Goal: Task Accomplishment & Management: Manage account settings

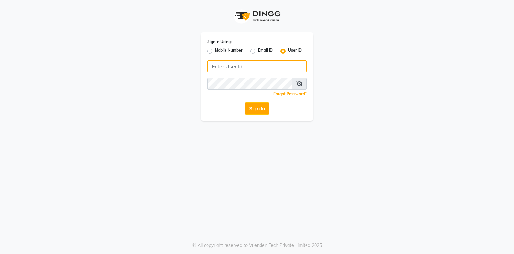
click at [220, 68] on input "Username" at bounding box center [257, 66] width 100 height 12
type input "exhale7"
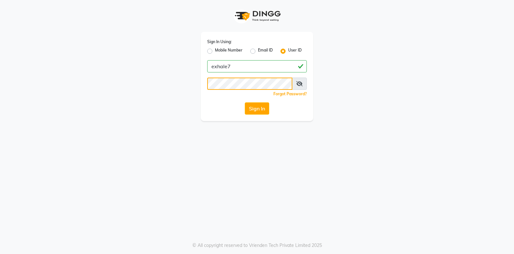
click at [245, 102] on button "Sign In" at bounding box center [257, 108] width 24 height 12
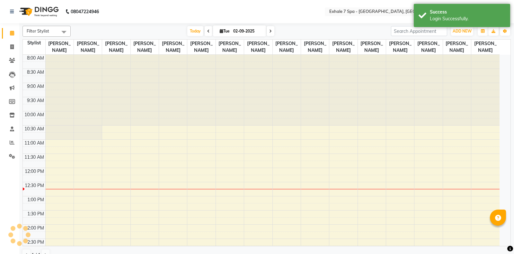
select select "en"
click at [13, 49] on icon at bounding box center [12, 46] width 4 height 5
select select "service"
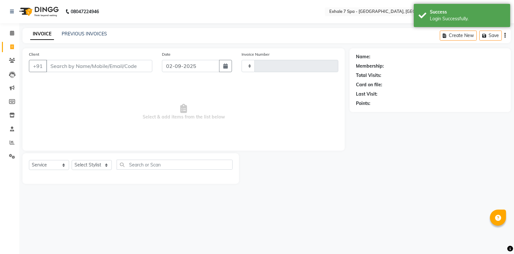
type input "1546"
select select "4480"
drag, startPoint x: 64, startPoint y: 36, endPoint x: 64, endPoint y: 40, distance: 3.9
click at [64, 37] on div "PREVIOUS INVOICES" at bounding box center [84, 34] width 45 height 7
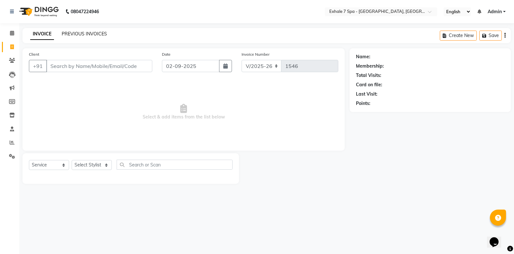
click at [79, 31] on link "PREVIOUS INVOICES" at bounding box center [84, 34] width 45 height 6
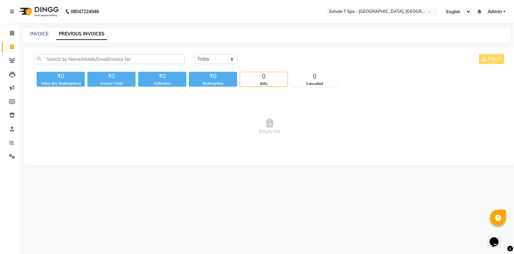
click at [50, 37] on div "INVOICE PREVIOUS INVOICES" at bounding box center [267, 35] width 489 height 14
click at [45, 35] on link "INVOICE" at bounding box center [39, 34] width 18 height 6
select select "service"
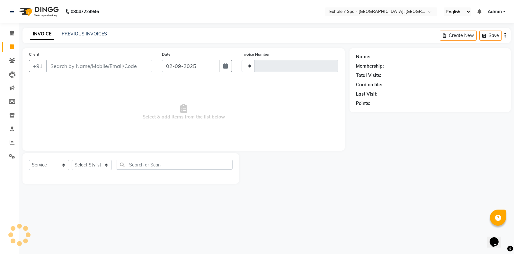
type input "1546"
select select "4480"
click at [97, 35] on link "PREVIOUS INVOICES" at bounding box center [84, 34] width 45 height 6
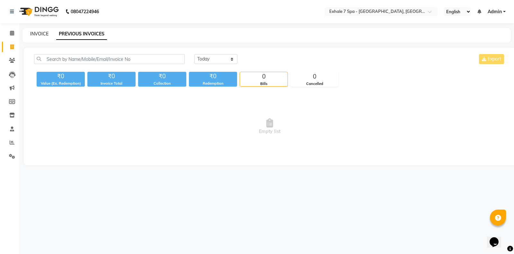
click at [35, 35] on link "INVOICE" at bounding box center [39, 34] width 18 height 6
select select "service"
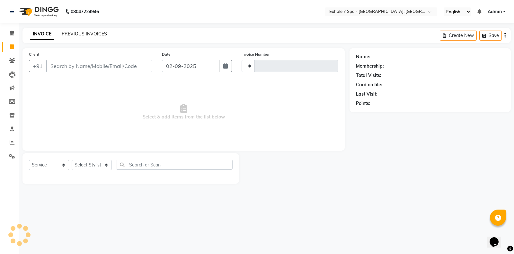
type input "1546"
select select "4480"
click at [67, 33] on link "PREVIOUS INVOICES" at bounding box center [84, 34] width 45 height 6
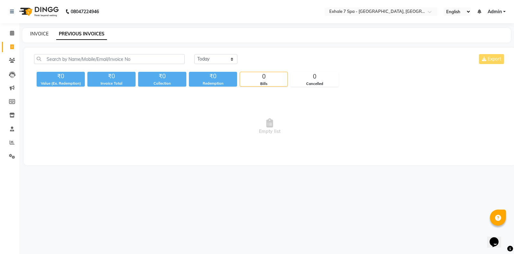
click at [39, 35] on link "INVOICE" at bounding box center [39, 34] width 18 height 6
select select "4480"
select select "service"
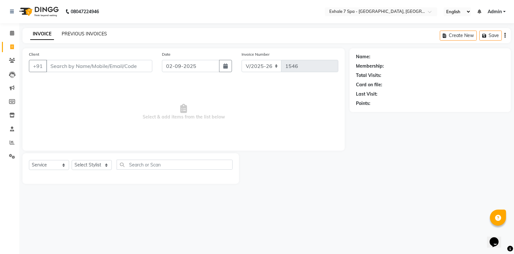
click at [93, 36] on link "PREVIOUS INVOICES" at bounding box center [84, 34] width 45 height 6
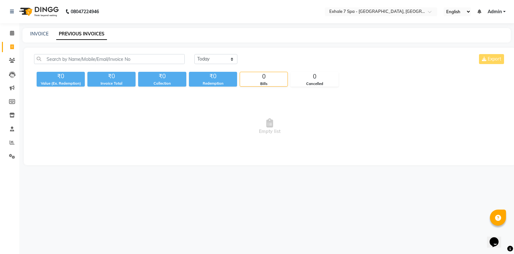
select select "service"
click at [207, 58] on select "[DATE] [DATE] Custom Range" at bounding box center [215, 59] width 43 height 10
click at [194, 54] on select "[DATE] [DATE] Custom Range" at bounding box center [215, 59] width 43 height 10
drag, startPoint x: 214, startPoint y: 59, endPoint x: 215, endPoint y: 63, distance: 4.4
click at [214, 59] on select "[DATE] [DATE] Custom Range" at bounding box center [215, 59] width 43 height 10
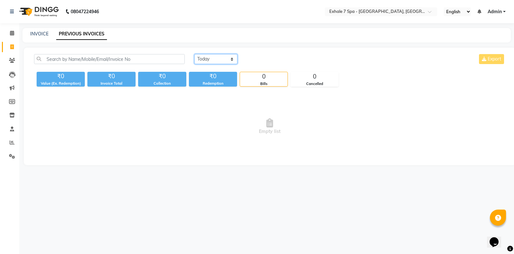
select select "[DATE]"
click at [194, 54] on select "[DATE] [DATE] Custom Range" at bounding box center [215, 59] width 43 height 10
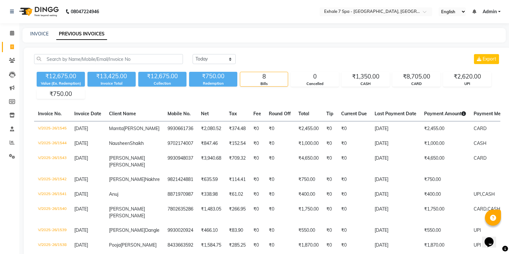
click at [45, 31] on div "INVOICE" at bounding box center [39, 34] width 18 height 7
click at [35, 34] on link "INVOICE" at bounding box center [39, 34] width 18 height 6
select select "service"
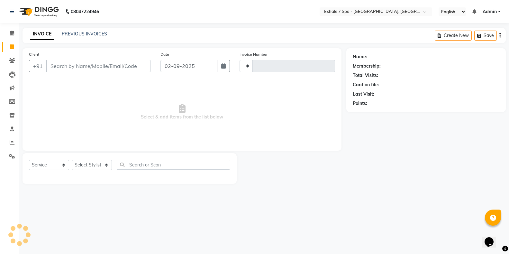
type input "1546"
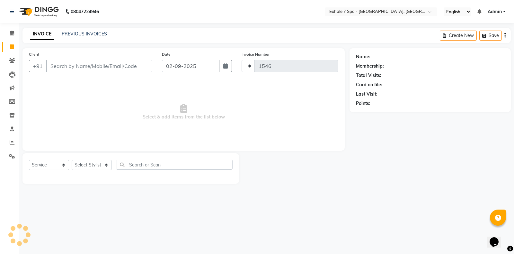
select select "4480"
click at [12, 139] on span at bounding box center [11, 142] width 11 height 7
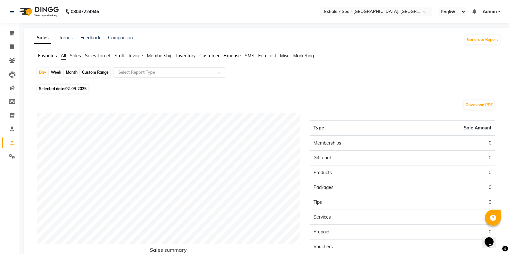
click at [77, 56] on span "Sales" at bounding box center [75, 56] width 11 height 6
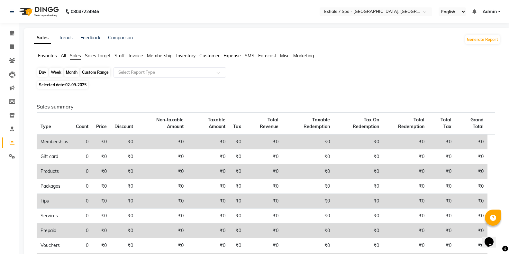
click at [45, 72] on div "Day" at bounding box center [42, 72] width 11 height 9
select select "9"
select select "2025"
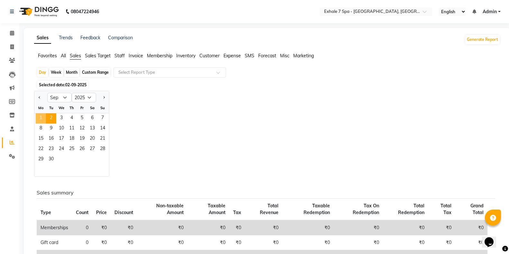
click at [42, 115] on span "1" at bounding box center [41, 118] width 10 height 10
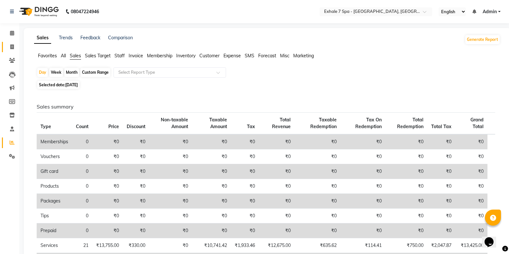
click at [8, 49] on span at bounding box center [11, 46] width 11 height 7
select select "service"
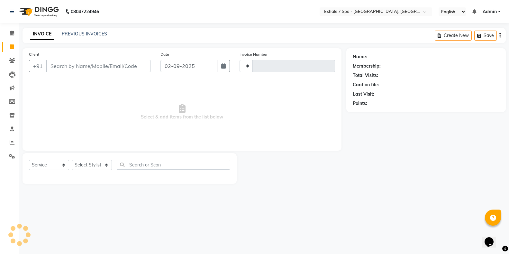
type input "1546"
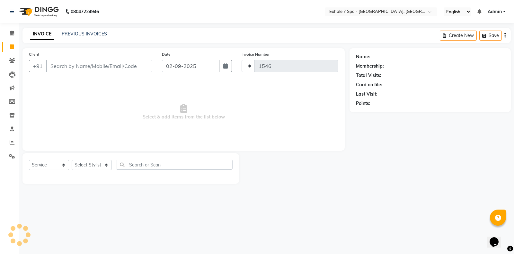
select select "4480"
click at [222, 68] on button "button" at bounding box center [225, 66] width 13 height 12
select select "9"
select select "2025"
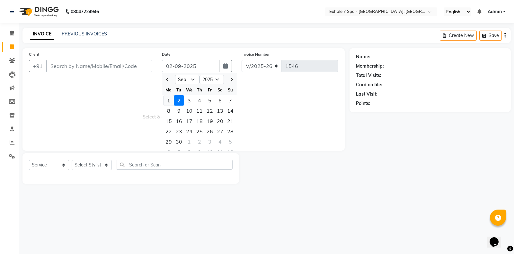
click at [169, 101] on div "1" at bounding box center [169, 100] width 10 height 10
type input "[DATE]"
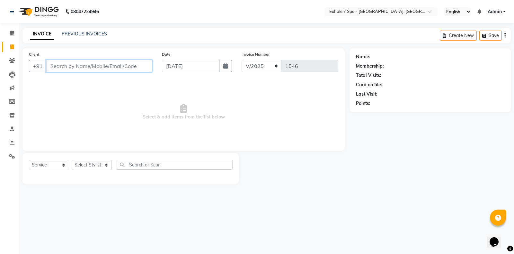
click at [101, 63] on input "Client" at bounding box center [99, 66] width 106 height 12
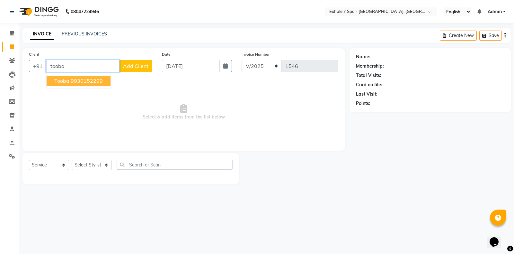
click at [94, 84] on button "Tooba 9930152299" at bounding box center [79, 81] width 64 height 10
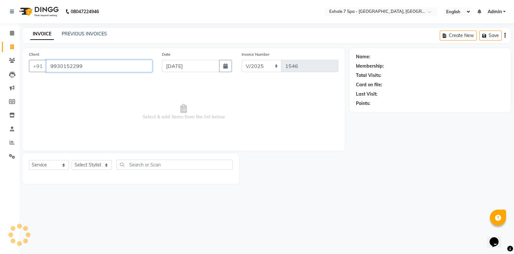
type input "9930152299"
select select "1: Object"
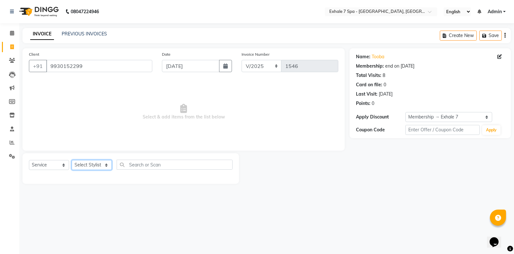
click at [83, 164] on select "Select Stylist [PERSON_NAME] [PERSON_NAME] Faraheem [PERSON_NAME] [PERSON_NAME]…" at bounding box center [92, 165] width 40 height 10
select select "28490"
click at [72, 160] on select "Select Stylist [PERSON_NAME] [PERSON_NAME] Faraheem [PERSON_NAME] [PERSON_NAME]…" at bounding box center [92, 165] width 40 height 10
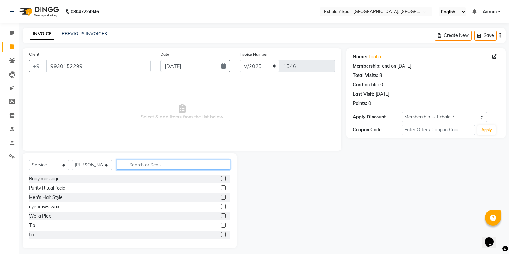
click at [130, 164] on input "text" at bounding box center [173, 164] width 113 height 10
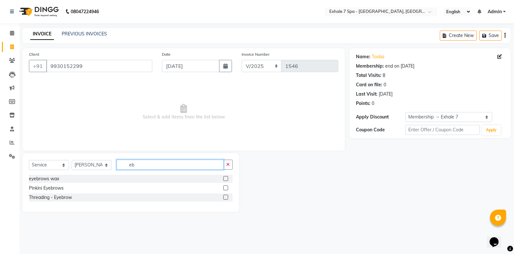
type input "eb"
click at [225, 198] on label at bounding box center [225, 196] width 5 height 5
click at [225, 198] on input "checkbox" at bounding box center [225, 197] width 4 height 4
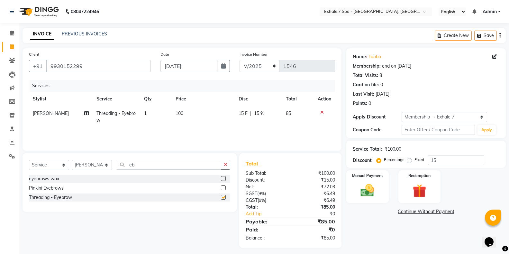
checkbox input "false"
click at [250, 128] on div "Services Stylist Service Qty Price Disc Total Action [PERSON_NAME] Threading - …" at bounding box center [182, 112] width 306 height 64
click at [269, 115] on div "15 F | 15 %" at bounding box center [259, 113] width 40 height 7
select select "28490"
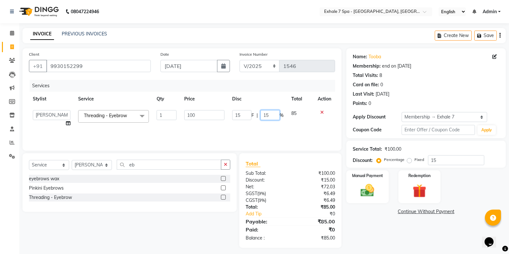
click at [270, 115] on input "15" at bounding box center [269, 115] width 19 height 10
type input "1"
click at [268, 130] on div "Services Stylist Service Qty Price Disc Total Action [PERSON_NAME] [PERSON_NAME…" at bounding box center [182, 112] width 306 height 64
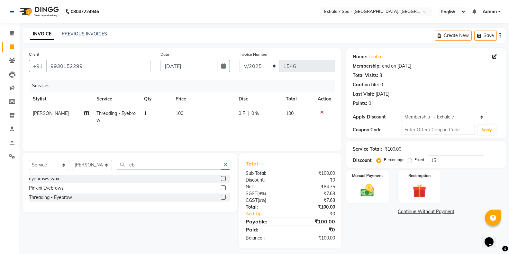
click at [0, 126] on li "Staff" at bounding box center [9, 129] width 19 height 14
click at [378, 189] on img at bounding box center [367, 190] width 23 height 16
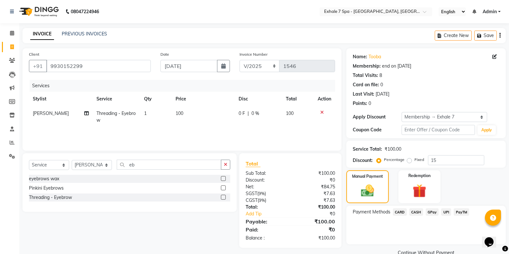
click at [445, 212] on span "UPI" at bounding box center [446, 211] width 10 height 7
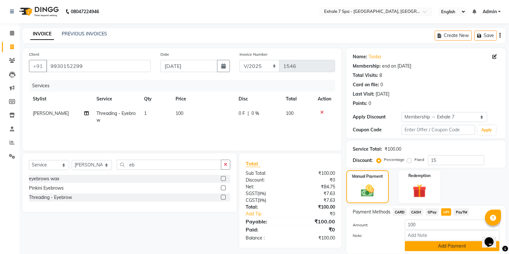
click at [437, 248] on button "Add Payment" at bounding box center [452, 246] width 95 height 10
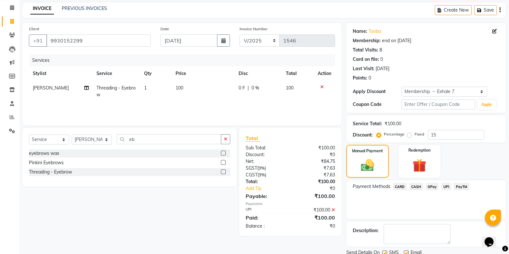
scroll to position [50, 0]
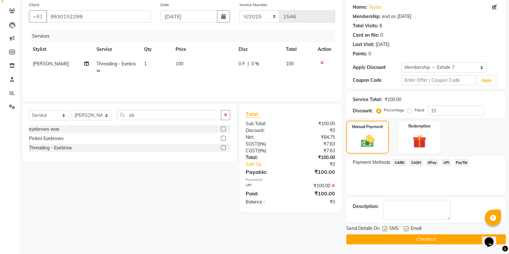
click at [383, 227] on label at bounding box center [384, 228] width 5 height 5
click at [383, 227] on input "checkbox" at bounding box center [384, 229] width 4 height 4
checkbox input "false"
drag, startPoint x: 385, startPoint y: 238, endPoint x: 480, endPoint y: 235, distance: 94.9
click at [386, 239] on button "Checkout" at bounding box center [425, 239] width 159 height 10
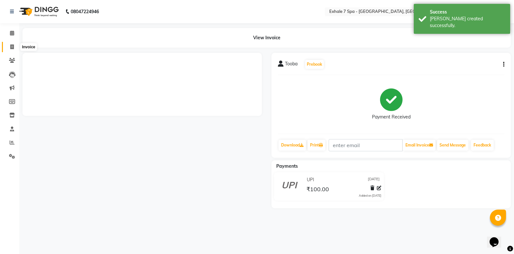
click at [9, 48] on span at bounding box center [11, 46] width 11 height 7
select select "service"
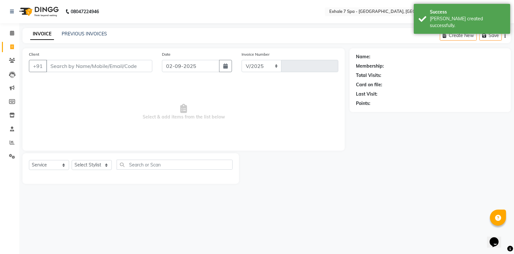
select select "4480"
type input "1547"
click at [58, 68] on input "Client" at bounding box center [99, 66] width 106 height 12
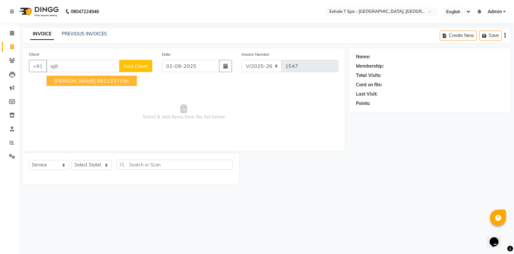
click at [99, 82] on ngb-highlight "9821337196" at bounding box center [113, 80] width 32 height 6
type input "9821337196"
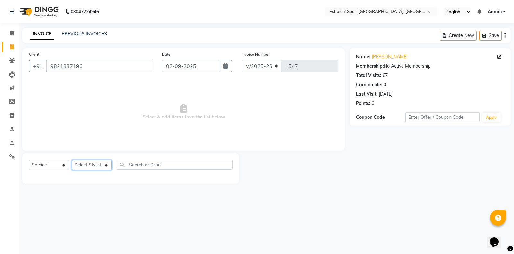
click at [95, 163] on select "Select Stylist [PERSON_NAME] [PERSON_NAME] Faraheem [PERSON_NAME] [PERSON_NAME]…" at bounding box center [92, 165] width 40 height 10
select select "71278"
click at [72, 160] on select "Select Stylist [PERSON_NAME] [PERSON_NAME] Faraheem [PERSON_NAME] [PERSON_NAME]…" at bounding box center [92, 165] width 40 height 10
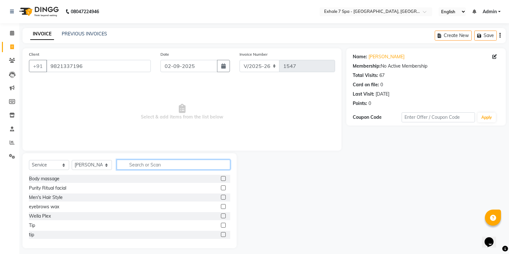
click at [131, 164] on input "text" at bounding box center [173, 164] width 113 height 10
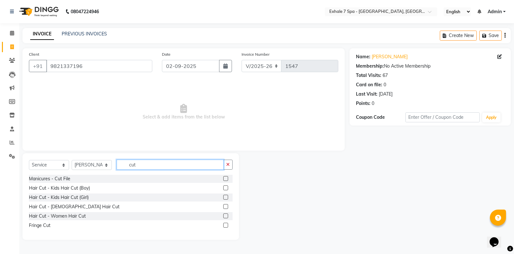
type input "cut"
click at [226, 208] on label at bounding box center [225, 206] width 5 height 5
click at [226, 208] on input "checkbox" at bounding box center [225, 206] width 4 height 4
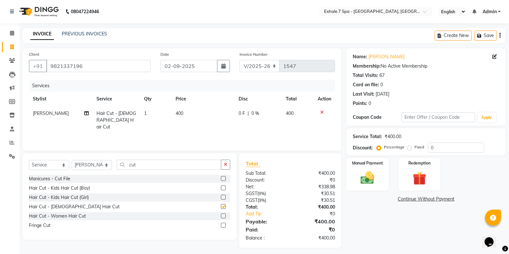
checkbox input "false"
click at [445, 148] on input "0" at bounding box center [456, 147] width 56 height 10
type input "10"
click at [486, 36] on button "Save" at bounding box center [485, 36] width 23 height 10
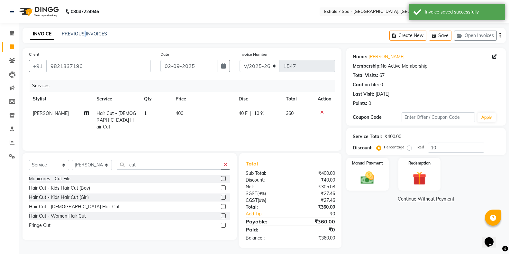
click at [85, 30] on div "INVOICE PREVIOUS INVOICES Create New Save Open Invoices" at bounding box center [264, 35] width 483 height 15
click at [84, 33] on link "PREVIOUS INVOICES" at bounding box center [84, 34] width 45 height 6
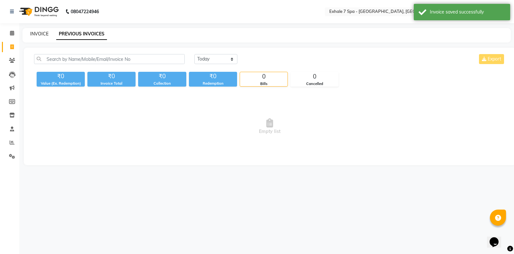
click at [34, 33] on link "INVOICE" at bounding box center [39, 34] width 18 height 6
select select "service"
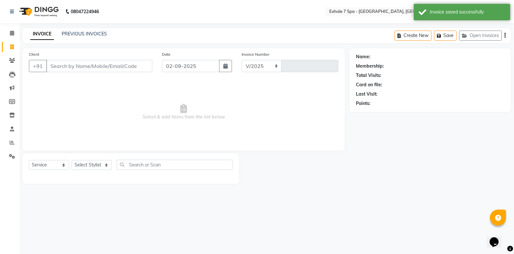
select select "4480"
type input "1547"
click at [73, 33] on link "PREVIOUS INVOICES" at bounding box center [84, 34] width 45 height 6
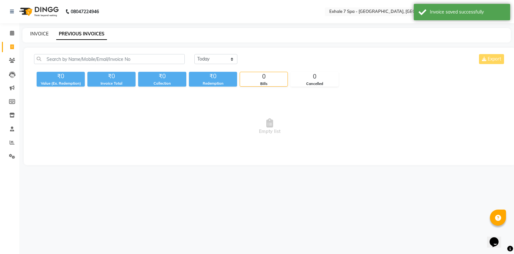
click at [45, 35] on link "INVOICE" at bounding box center [39, 34] width 18 height 6
select select "service"
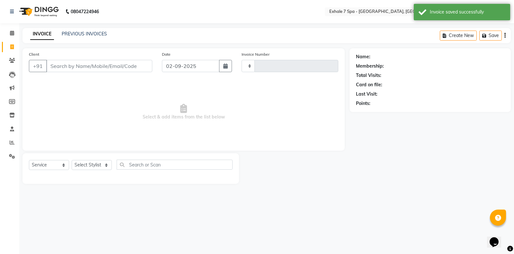
type input "1547"
select select "4480"
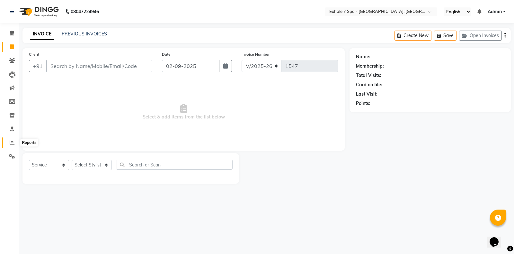
click at [12, 145] on span at bounding box center [11, 142] width 11 height 7
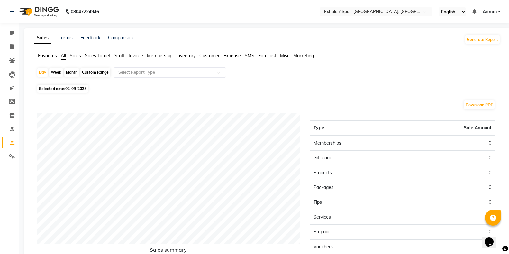
click at [71, 58] on span "Sales" at bounding box center [75, 56] width 11 height 6
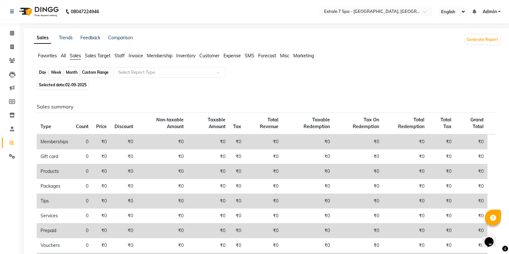
click at [43, 72] on div "Day" at bounding box center [42, 72] width 11 height 9
select select "9"
select select "2025"
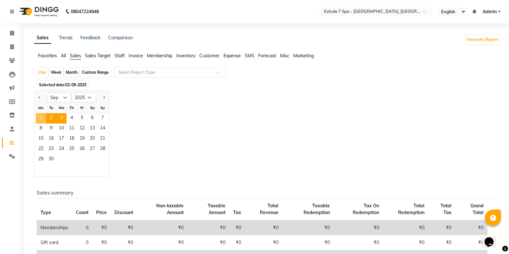
drag, startPoint x: 40, startPoint y: 117, endPoint x: 62, endPoint y: 120, distance: 22.3
click at [41, 118] on span "1" at bounding box center [41, 118] width 10 height 10
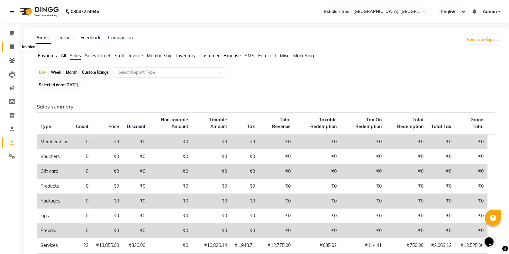
click at [9, 46] on span at bounding box center [11, 46] width 11 height 7
select select "service"
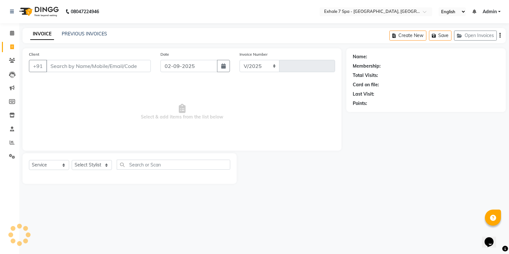
select select "4480"
type input "1547"
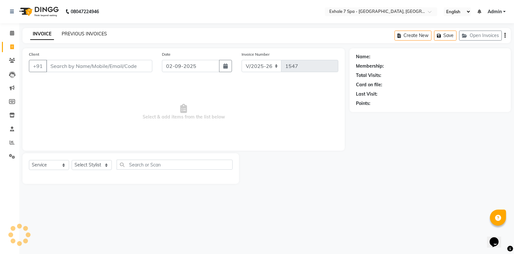
click at [82, 32] on link "PREVIOUS INVOICES" at bounding box center [84, 34] width 45 height 6
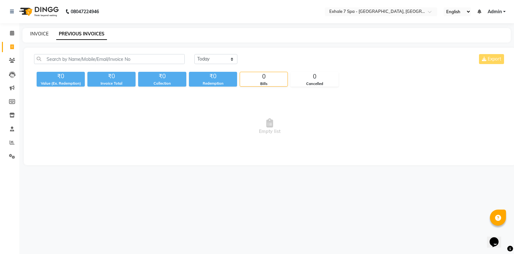
click at [39, 33] on link "INVOICE" at bounding box center [39, 34] width 18 height 6
select select "service"
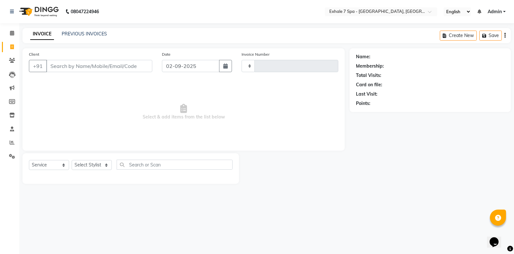
type input "1547"
select select "4480"
click at [78, 33] on link "PREVIOUS INVOICES" at bounding box center [84, 34] width 45 height 6
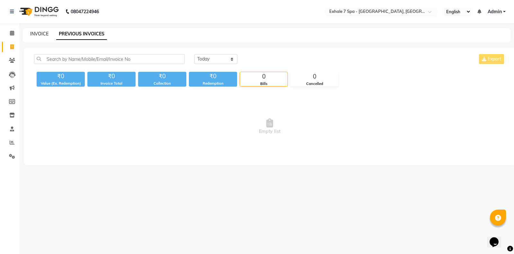
click at [45, 34] on link "INVOICE" at bounding box center [39, 34] width 18 height 6
select select "4480"
select select "service"
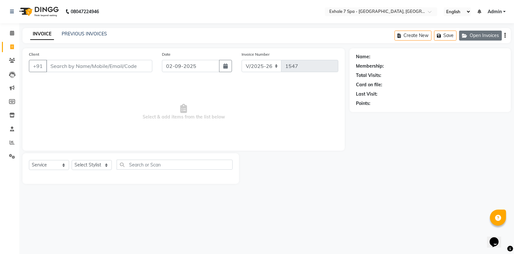
click at [467, 36] on icon "button" at bounding box center [466, 35] width 8 height 5
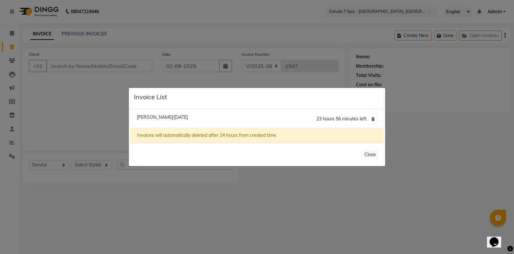
click at [175, 79] on ngb-modal-window "Invoice List [PERSON_NAME]/[DATE] 23 hours 56 minutes left Invoices will automa…" at bounding box center [257, 127] width 514 height 254
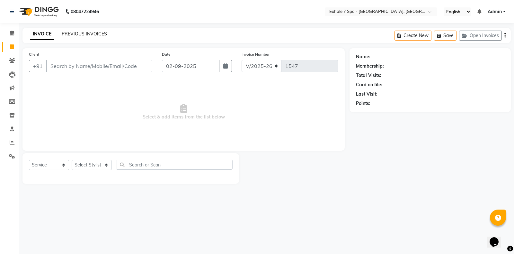
click at [92, 34] on link "PREVIOUS INVOICES" at bounding box center [84, 34] width 45 height 6
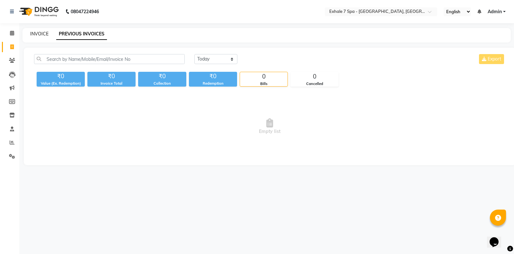
click at [40, 34] on link "INVOICE" at bounding box center [39, 34] width 18 height 6
select select "service"
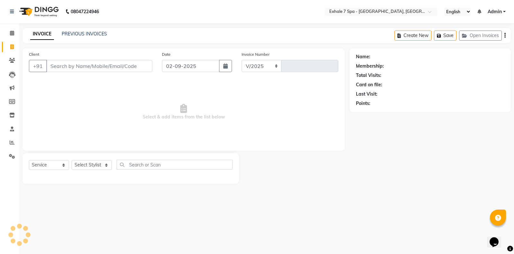
select select "4480"
type input "1547"
click at [11, 143] on icon at bounding box center [12, 142] width 5 height 5
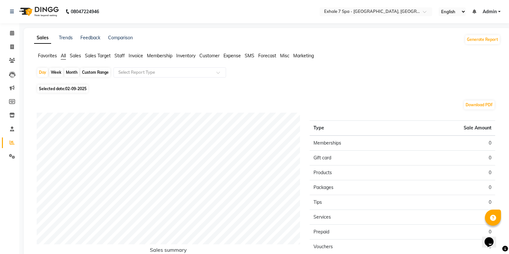
click at [119, 55] on span "Staff" at bounding box center [119, 56] width 10 height 6
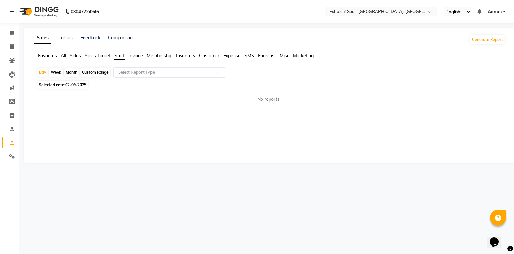
click at [101, 70] on div "Custom Range" at bounding box center [95, 72] width 30 height 9
select select "9"
select select "2025"
click at [87, 74] on div "Custom Range" at bounding box center [95, 72] width 30 height 9
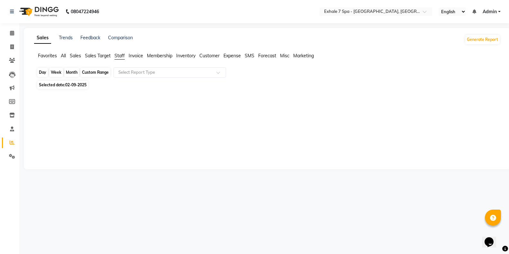
select select "9"
select select "2025"
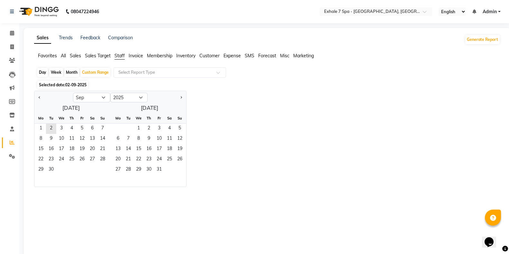
click at [43, 97] on div at bounding box center [53, 97] width 39 height 10
click at [39, 100] on button "Previous month" at bounding box center [39, 97] width 5 height 10
select select "8"
click at [81, 127] on span "1" at bounding box center [82, 128] width 10 height 10
click at [103, 170] on span "31" at bounding box center [102, 170] width 10 height 10
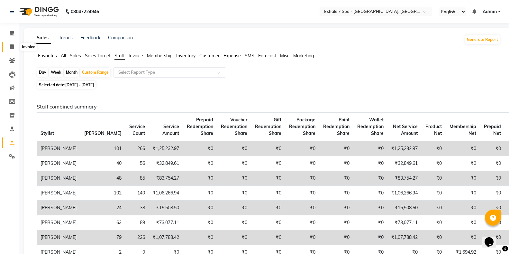
click at [13, 45] on icon at bounding box center [12, 46] width 4 height 5
select select "service"
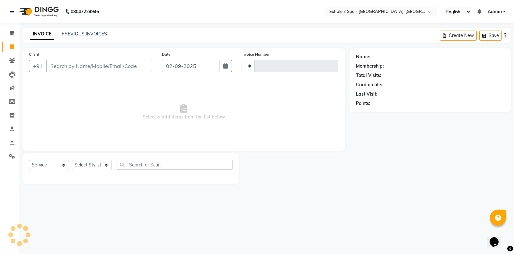
type input "1547"
select select "4480"
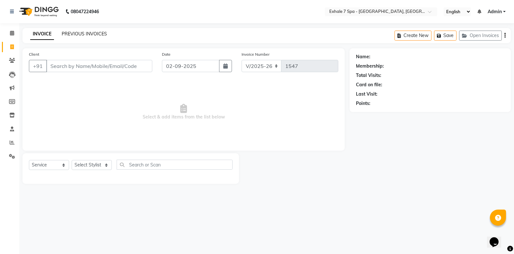
click at [93, 33] on link "PREVIOUS INVOICES" at bounding box center [84, 34] width 45 height 6
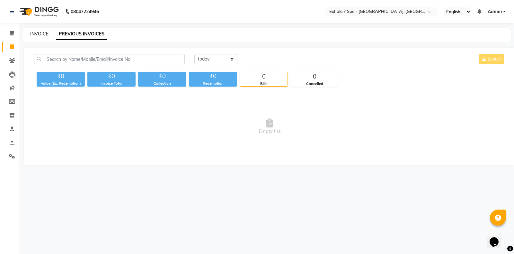
click at [32, 33] on link "INVOICE" at bounding box center [39, 34] width 18 height 6
select select "service"
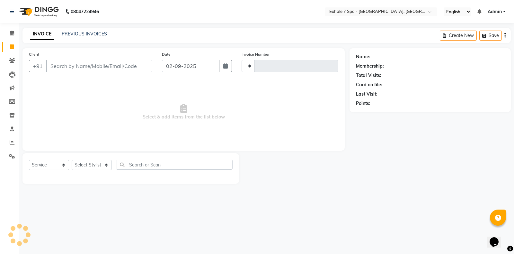
type input "1547"
select select "4480"
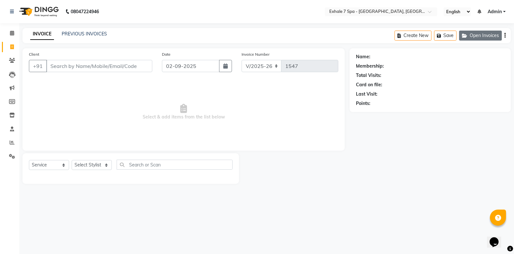
click at [491, 34] on button "Open Invoices" at bounding box center [480, 36] width 43 height 10
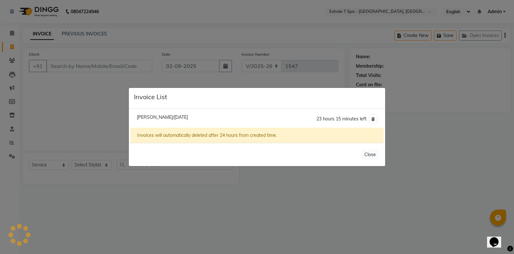
click at [119, 124] on ngb-modal-window "Invoice List [PERSON_NAME]/[DATE] 23 hours 15 minutes left Invoices will automa…" at bounding box center [257, 127] width 514 height 254
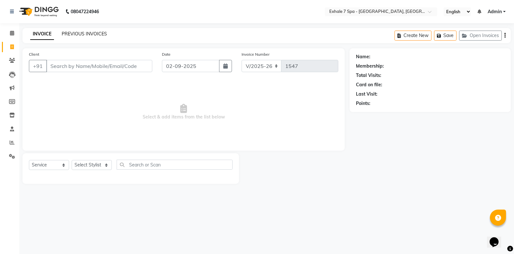
click at [80, 33] on link "PREVIOUS INVOICES" at bounding box center [84, 34] width 45 height 6
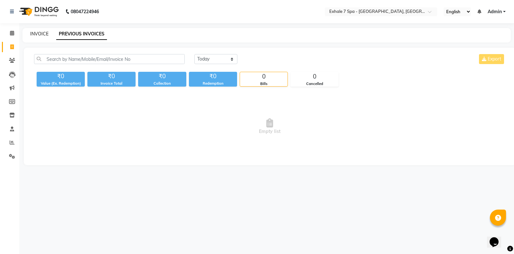
click at [48, 33] on link "INVOICE" at bounding box center [39, 34] width 18 height 6
select select "4480"
select select "service"
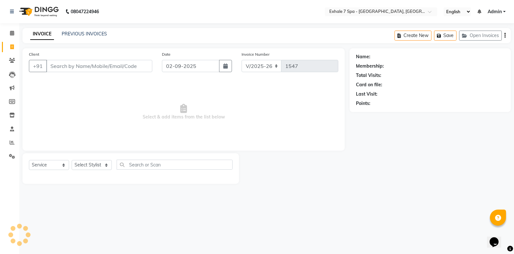
click at [68, 65] on input "Client" at bounding box center [99, 66] width 106 height 12
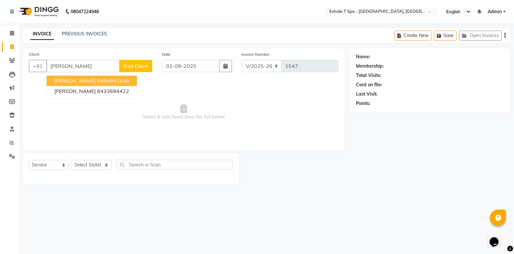
click at [73, 80] on span "[PERSON_NAME]" at bounding box center [74, 80] width 41 height 6
type input "8454941539"
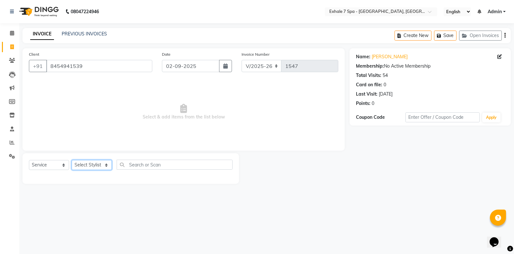
click at [88, 163] on select "Select Stylist [PERSON_NAME] [PERSON_NAME] Faraheem [PERSON_NAME] [PERSON_NAME]…" at bounding box center [92, 165] width 40 height 10
select select "28490"
click at [72, 160] on select "Select Stylist [PERSON_NAME] [PERSON_NAME] Faraheem [PERSON_NAME] [PERSON_NAME]…" at bounding box center [92, 165] width 40 height 10
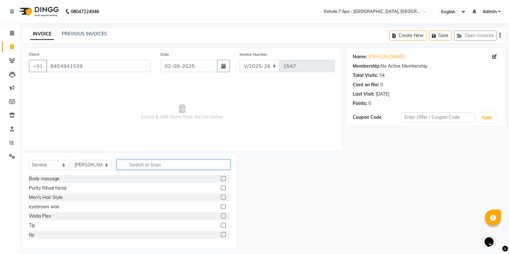
click at [128, 162] on input "text" at bounding box center [173, 164] width 113 height 10
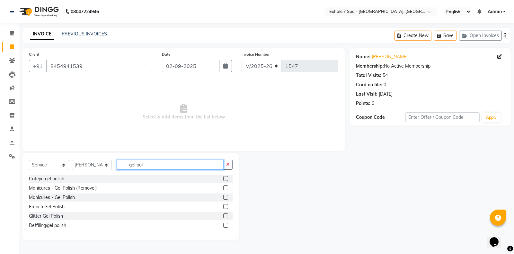
type input "gel pol"
click at [226, 197] on label at bounding box center [225, 196] width 5 height 5
click at [226, 197] on input "checkbox" at bounding box center [225, 197] width 4 height 4
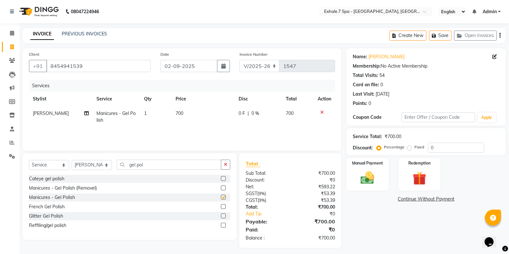
checkbox input "false"
click at [171, 118] on tr "[PERSON_NAME] Manicures - Gel Polish 1 700 0 F | 0 % 700" at bounding box center [182, 116] width 306 height 21
click at [179, 115] on span "700" at bounding box center [180, 113] width 8 height 6
select select "28490"
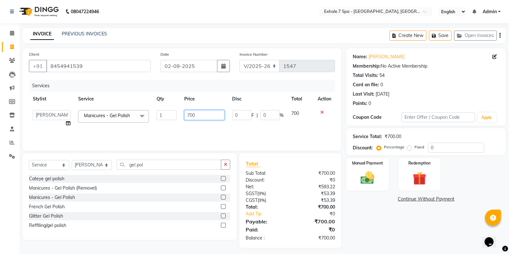
click at [190, 117] on input "700" at bounding box center [204, 115] width 40 height 10
type input "500"
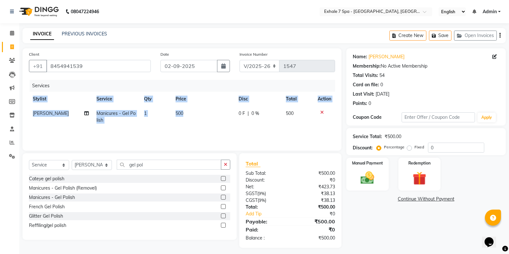
click at [217, 128] on div "Services Stylist Service Qty Price Disc Total Action [PERSON_NAME] Manicures - …" at bounding box center [182, 112] width 306 height 64
click at [227, 168] on button "button" at bounding box center [225, 164] width 9 height 10
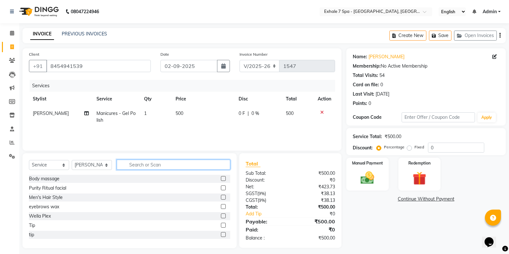
click at [222, 167] on input "text" at bounding box center [173, 164] width 113 height 10
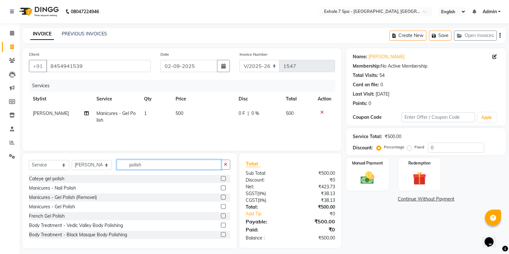
type input "polish"
click at [221, 187] on label at bounding box center [223, 187] width 5 height 5
click at [221, 187] on input "checkbox" at bounding box center [223, 188] width 4 height 4
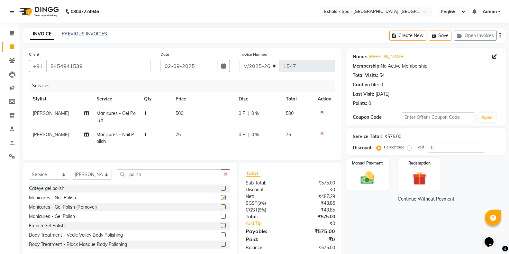
checkbox input "false"
click at [209, 116] on td "500" at bounding box center [203, 116] width 63 height 21
select select "28490"
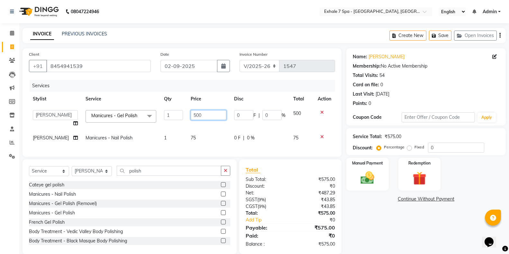
click at [191, 118] on input "500" at bounding box center [209, 115] width 36 height 10
type input "600"
click at [217, 127] on td "600" at bounding box center [208, 118] width 43 height 24
select select "28490"
click at [445, 40] on button "Save" at bounding box center [440, 36] width 23 height 10
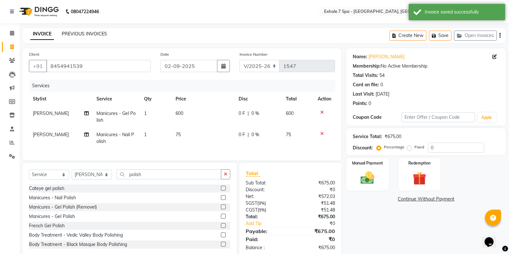
click at [72, 32] on link "PREVIOUS INVOICES" at bounding box center [84, 34] width 45 height 6
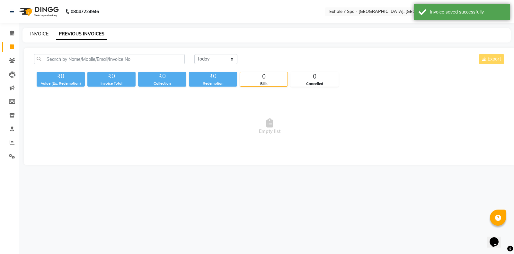
click at [46, 34] on link "INVOICE" at bounding box center [39, 34] width 18 height 6
select select "4480"
select select "service"
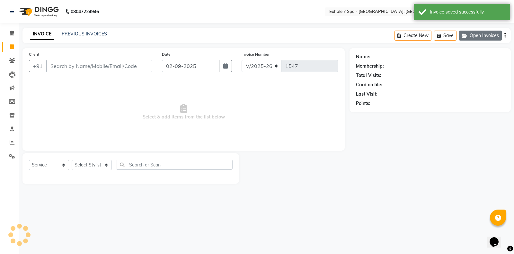
click at [499, 37] on button "Open Invoices" at bounding box center [480, 36] width 43 height 10
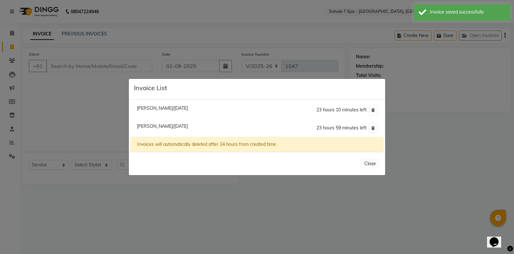
drag, startPoint x: 61, startPoint y: 91, endPoint x: 56, endPoint y: 85, distance: 7.5
click at [61, 90] on ngb-modal-window "Invoice List [PERSON_NAME]/[DATE] 23 hours 10 minutes left [PERSON_NAME] Mane/[…" at bounding box center [257, 127] width 514 height 254
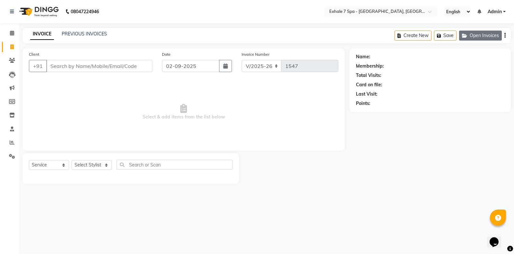
click at [494, 37] on button "Open Invoices" at bounding box center [480, 36] width 43 height 10
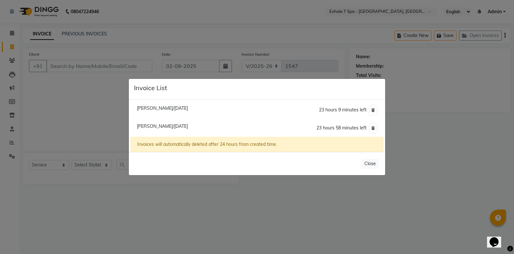
click at [45, 127] on ngb-modal-window "Invoice List [PERSON_NAME]/[DATE] 23 hours 9 minutes left [PERSON_NAME] Mane/[D…" at bounding box center [257, 127] width 514 height 254
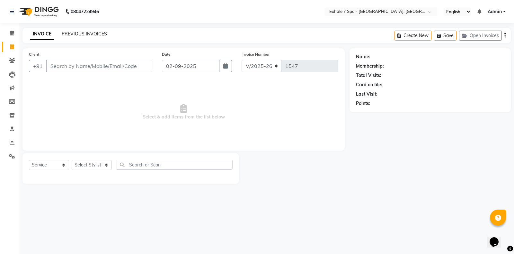
click at [73, 35] on link "PREVIOUS INVOICES" at bounding box center [84, 34] width 45 height 6
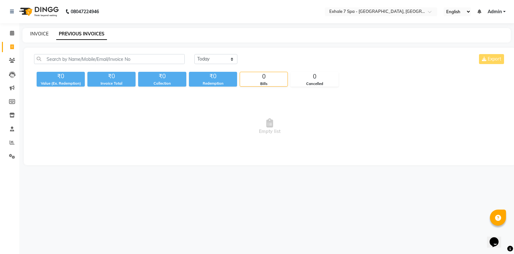
click at [41, 34] on link "INVOICE" at bounding box center [39, 34] width 18 height 6
select select "service"
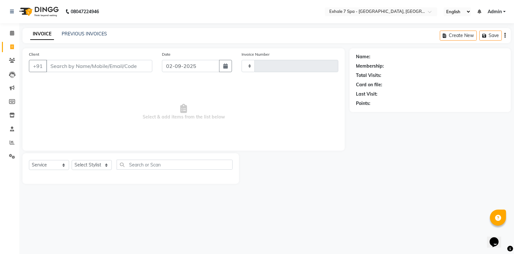
type input "1547"
select select "4480"
click at [473, 39] on button "Open Invoices" at bounding box center [480, 36] width 43 height 10
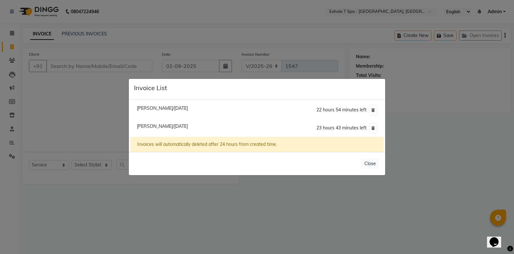
click at [177, 124] on span "[PERSON_NAME]/[DATE]" at bounding box center [162, 126] width 51 height 6
type input "8454941539"
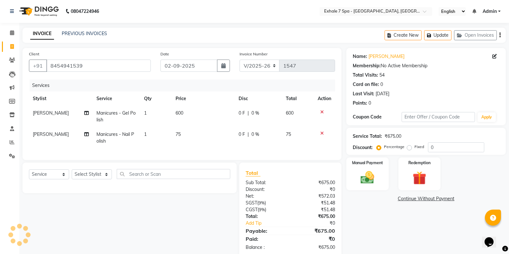
scroll to position [19, 0]
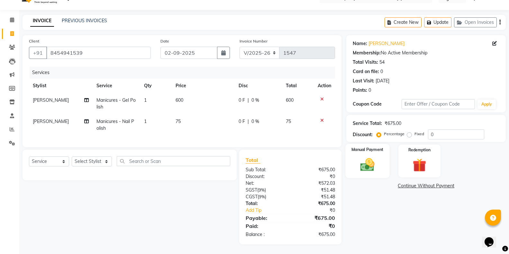
click at [374, 167] on img at bounding box center [367, 164] width 23 height 16
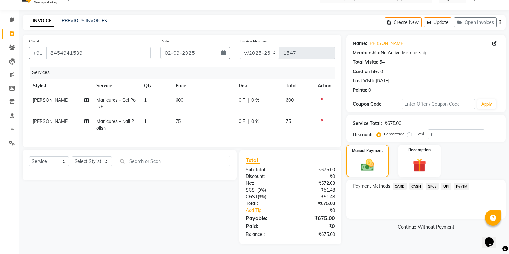
click at [414, 182] on span "CASH" at bounding box center [416, 185] width 14 height 7
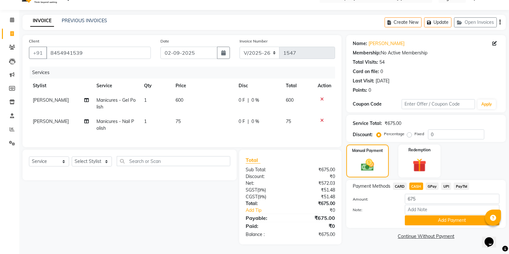
click at [414, 182] on span "CASH" at bounding box center [416, 185] width 14 height 7
click at [425, 217] on button "Add Payment" at bounding box center [452, 220] width 95 height 10
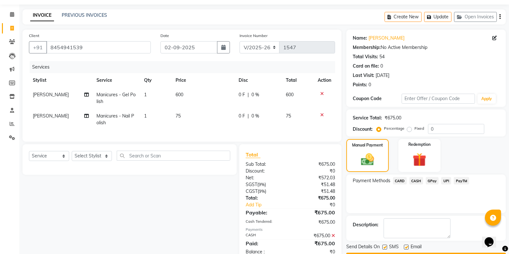
scroll to position [41, 0]
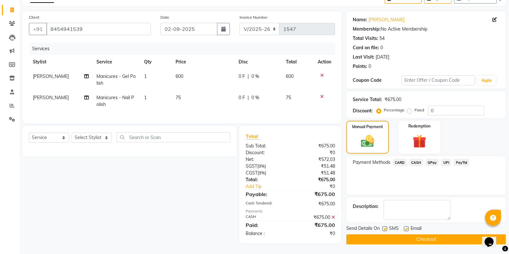
click at [386, 226] on label at bounding box center [384, 228] width 5 height 5
click at [386, 227] on input "checkbox" at bounding box center [384, 229] width 4 height 4
checkbox input "false"
drag, startPoint x: 386, startPoint y: 236, endPoint x: 514, endPoint y: 199, distance: 133.6
click at [395, 235] on button "Checkout" at bounding box center [425, 239] width 159 height 10
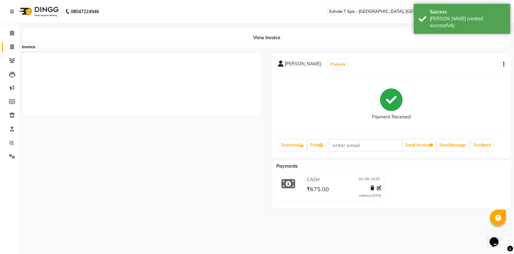
click at [14, 48] on icon at bounding box center [12, 46] width 4 height 5
select select "service"
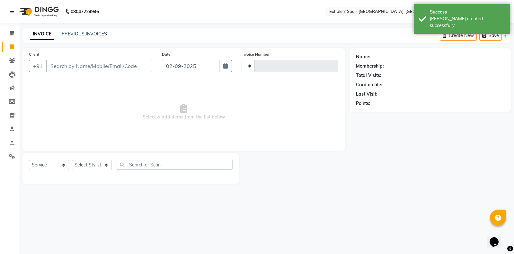
type input "1548"
select select "4480"
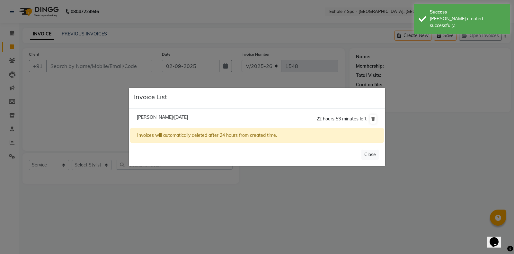
click at [173, 118] on span "[PERSON_NAME]/[DATE]" at bounding box center [162, 117] width 51 height 6
type input "9821337196"
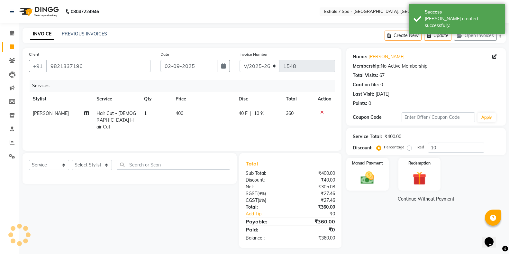
click at [372, 199] on link "Continue Without Payment" at bounding box center [425, 198] width 157 height 7
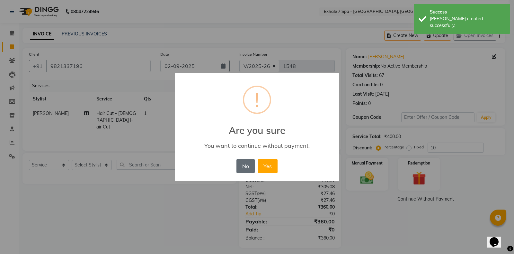
click at [251, 170] on button "No" at bounding box center [246, 166] width 18 height 14
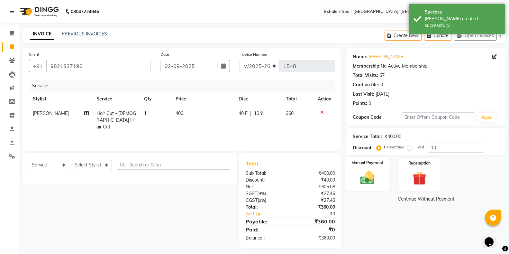
click at [386, 181] on div "Manual Payment" at bounding box center [367, 174] width 44 height 34
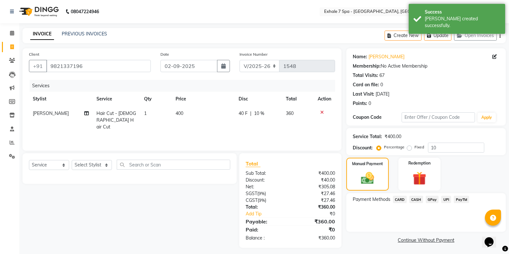
click at [419, 198] on span "CASH" at bounding box center [416, 198] width 14 height 7
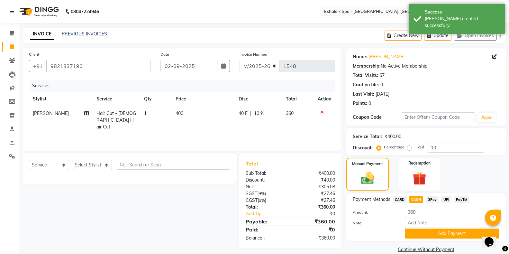
click at [419, 198] on span "CASH" at bounding box center [416, 198] width 14 height 7
click at [424, 233] on button "Add Payment" at bounding box center [452, 233] width 95 height 10
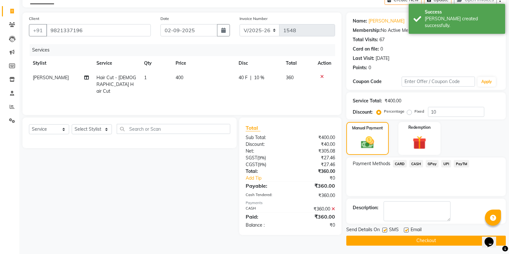
scroll to position [37, 0]
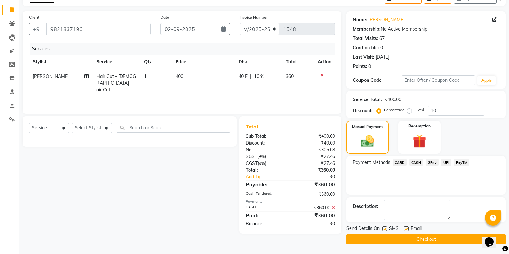
click at [383, 227] on label at bounding box center [384, 228] width 5 height 5
click at [383, 227] on input "checkbox" at bounding box center [384, 229] width 4 height 4
checkbox input "false"
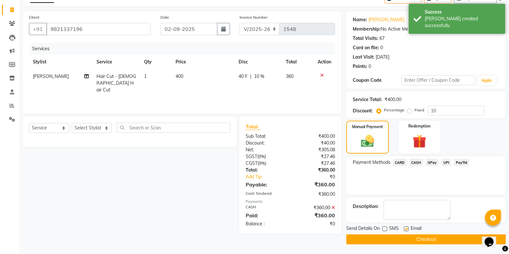
click at [386, 239] on button "Checkout" at bounding box center [425, 239] width 159 height 10
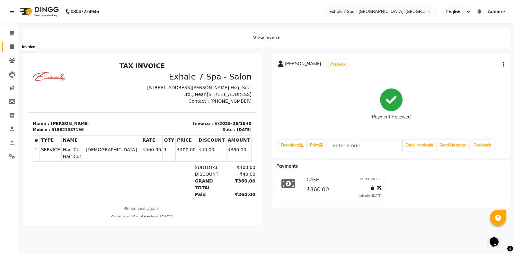
click at [12, 46] on icon at bounding box center [12, 46] width 4 height 5
select select "service"
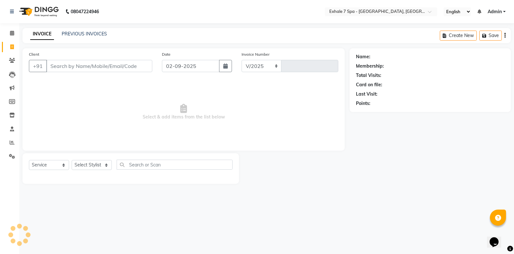
select select "4480"
type input "1549"
click at [99, 32] on link "PREVIOUS INVOICES" at bounding box center [84, 34] width 45 height 6
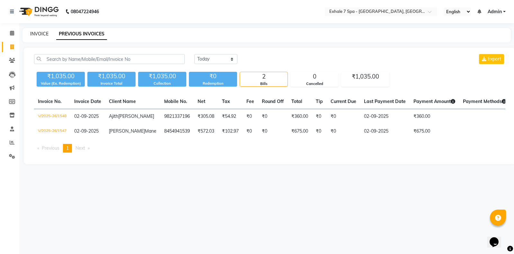
click at [35, 33] on link "INVOICE" at bounding box center [39, 34] width 18 height 6
select select "service"
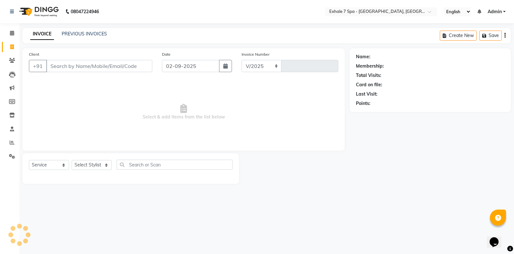
select select "4480"
type input "1549"
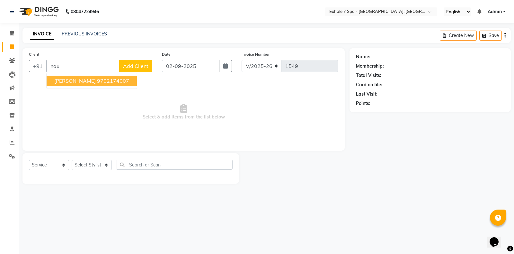
click at [61, 80] on span "[PERSON_NAME]" at bounding box center [74, 80] width 41 height 6
type input "9702174007"
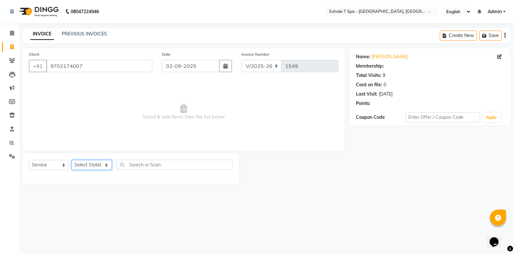
click at [99, 166] on select "Select Stylist [PERSON_NAME] [PERSON_NAME] Faraheem [PERSON_NAME] [PERSON_NAME]…" at bounding box center [92, 165] width 40 height 10
select select "71278"
click at [72, 160] on select "Select Stylist [PERSON_NAME] [PERSON_NAME] Faraheem [PERSON_NAME] [PERSON_NAME]…" at bounding box center [92, 165] width 40 height 10
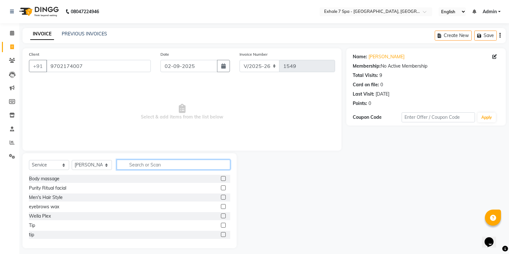
click at [130, 161] on input "text" at bounding box center [173, 164] width 113 height 10
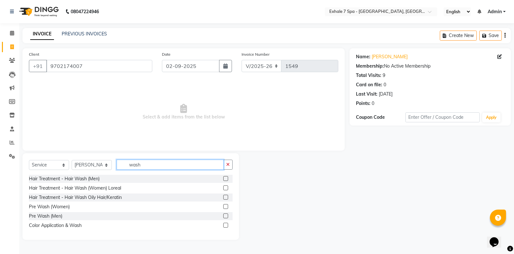
type input "wash"
click at [226, 186] on label at bounding box center [225, 187] width 5 height 5
click at [226, 186] on input "checkbox" at bounding box center [225, 188] width 4 height 4
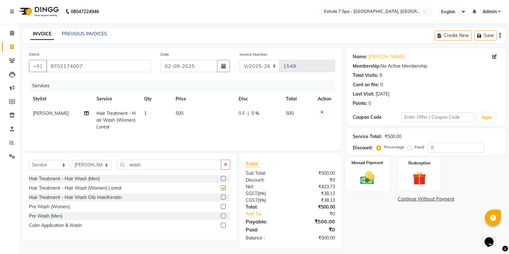
checkbox input "false"
drag, startPoint x: 353, startPoint y: 181, endPoint x: 373, endPoint y: 192, distance: 22.7
click at [353, 182] on div "Manual Payment" at bounding box center [367, 174] width 42 height 33
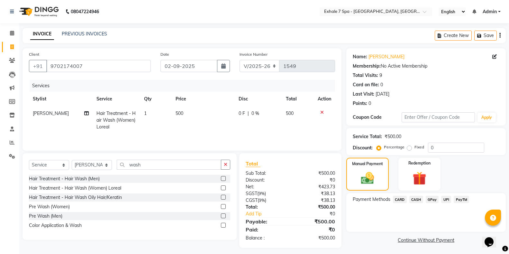
click at [417, 198] on span "CASH" at bounding box center [416, 198] width 14 height 7
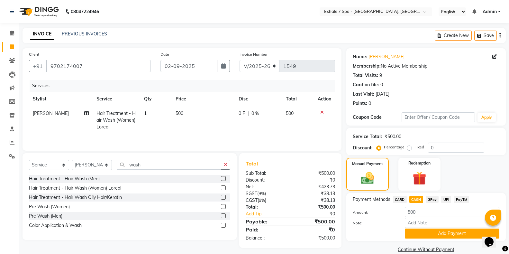
click at [417, 198] on span "CASH" at bounding box center [416, 198] width 14 height 7
click at [421, 233] on button "Add Payment" at bounding box center [452, 233] width 95 height 10
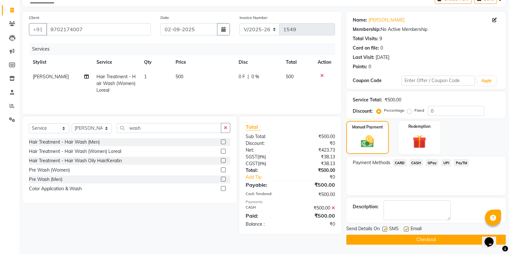
scroll to position [37, 0]
click at [332, 208] on icon at bounding box center [333, 207] width 4 height 5
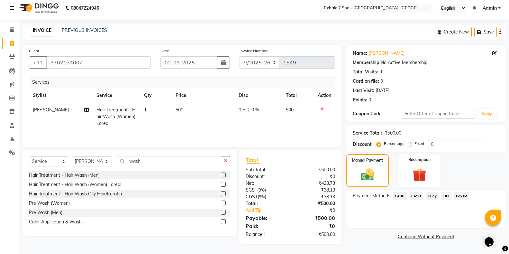
click at [446, 193] on span "UPI" at bounding box center [446, 195] width 10 height 7
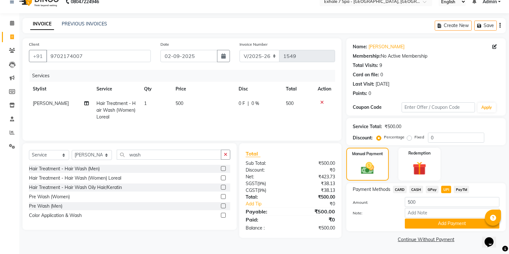
click at [445, 194] on div "UPI" at bounding box center [444, 189] width 13 height 9
click at [431, 202] on input "500" at bounding box center [452, 202] width 95 height 10
type input "5"
type input "49"
click at [432, 221] on button "Add Payment" at bounding box center [452, 223] width 95 height 10
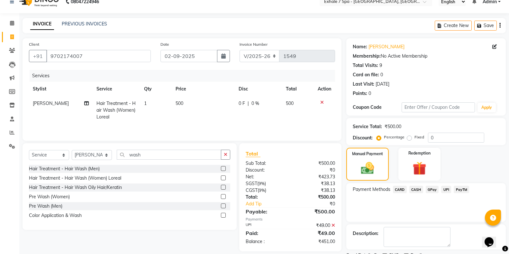
click at [412, 189] on span "CASH" at bounding box center [416, 188] width 14 height 7
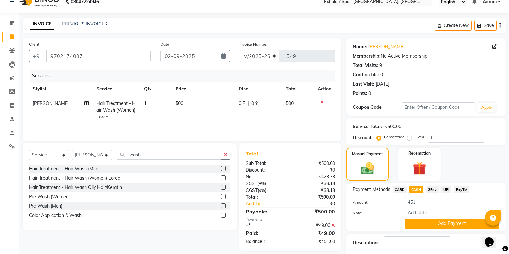
click at [412, 190] on span "CASH" at bounding box center [416, 188] width 14 height 7
click at [418, 221] on button "Add Payment" at bounding box center [452, 223] width 95 height 10
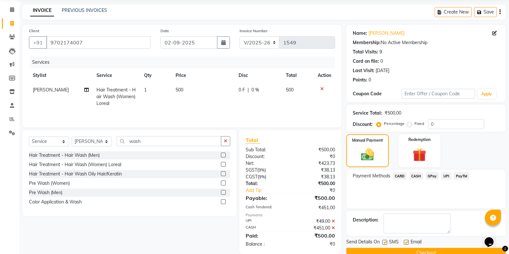
scroll to position [37, 0]
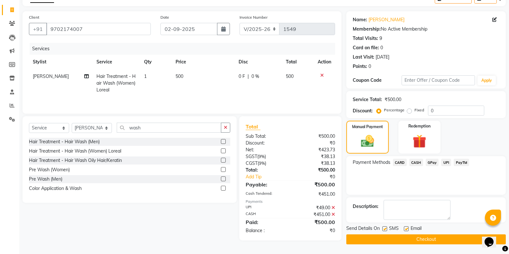
click at [383, 230] on label at bounding box center [384, 228] width 5 height 5
click at [383, 230] on input "checkbox" at bounding box center [384, 229] width 4 height 4
checkbox input "false"
click at [386, 236] on button "Checkout" at bounding box center [425, 239] width 159 height 10
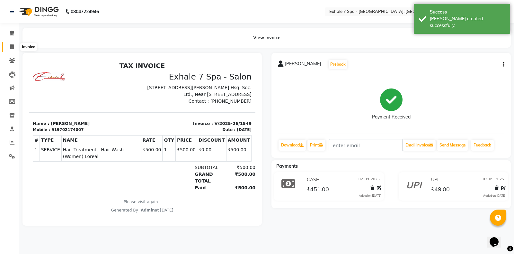
click at [8, 45] on span at bounding box center [11, 46] width 11 height 7
select select "service"
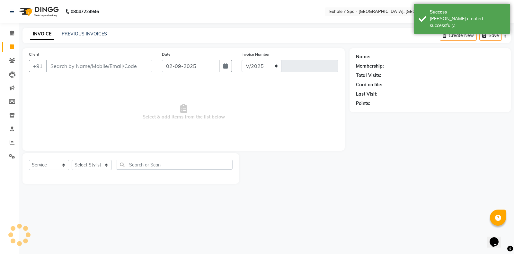
select select "4480"
type input "1550"
click at [59, 31] on div "INVOICE PREVIOUS INVOICES" at bounding box center [65, 34] width 85 height 7
click at [60, 31] on div "INVOICE PREVIOUS INVOICES" at bounding box center [65, 34] width 85 height 7
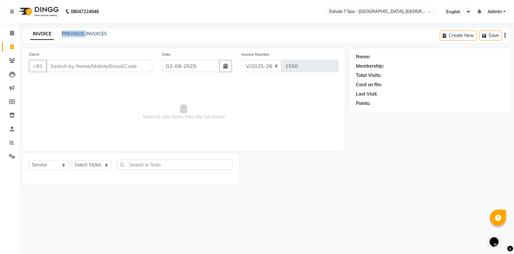
click at [61, 32] on div "INVOICE PREVIOUS INVOICES" at bounding box center [65, 34] width 85 height 7
click at [69, 33] on link "PREVIOUS INVOICES" at bounding box center [84, 34] width 45 height 6
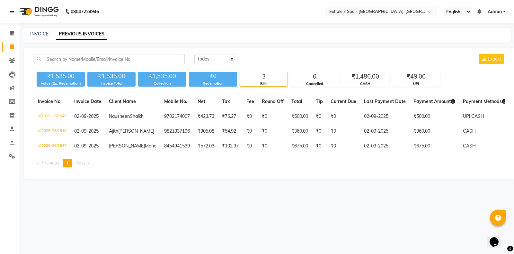
drag, startPoint x: 40, startPoint y: 30, endPoint x: 56, endPoint y: 29, distance: 16.7
click at [42, 31] on div "INVOICE PREVIOUS INVOICES" at bounding box center [267, 35] width 489 height 14
click at [43, 35] on link "INVOICE" at bounding box center [39, 34] width 18 height 6
select select "4480"
select select "service"
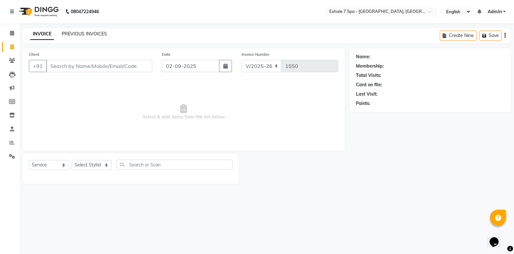
drag, startPoint x: 97, startPoint y: 38, endPoint x: 93, endPoint y: 32, distance: 7.1
click at [97, 36] on div "INVOICE PREVIOUS INVOICES" at bounding box center [69, 34] width 92 height 7
click at [94, 30] on div "INVOICE PREVIOUS INVOICES Create New Save" at bounding box center [267, 35] width 489 height 15
click at [90, 33] on link "PREVIOUS INVOICES" at bounding box center [84, 34] width 45 height 6
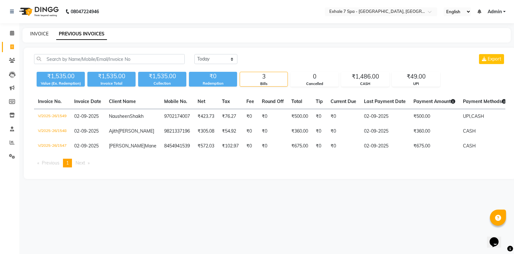
click at [33, 34] on link "INVOICE" at bounding box center [39, 34] width 18 height 6
select select "service"
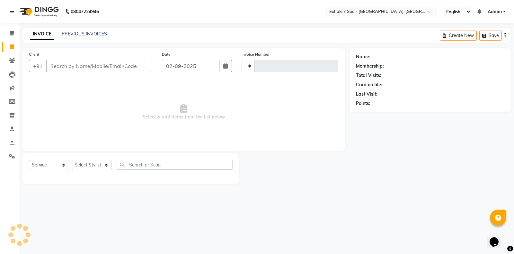
type input "1550"
select select "4480"
